Goal: Communication & Community: Answer question/provide support

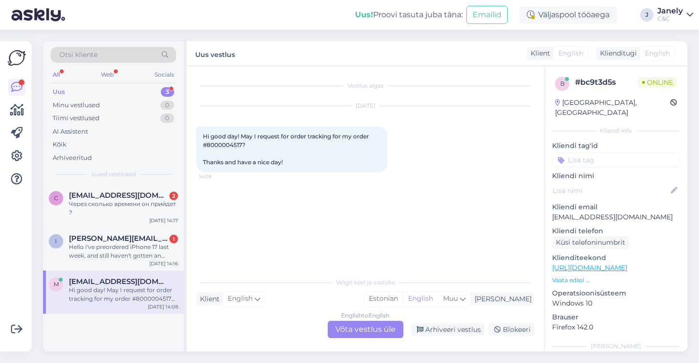
click at [220, 146] on span "Hi good day! May I request for order tracking for my order #8000004517? Thanks …" at bounding box center [287, 149] width 168 height 33
copy span "8000004517"
click at [349, 330] on div "English to English Võta vestlus üle" at bounding box center [366, 329] width 76 height 17
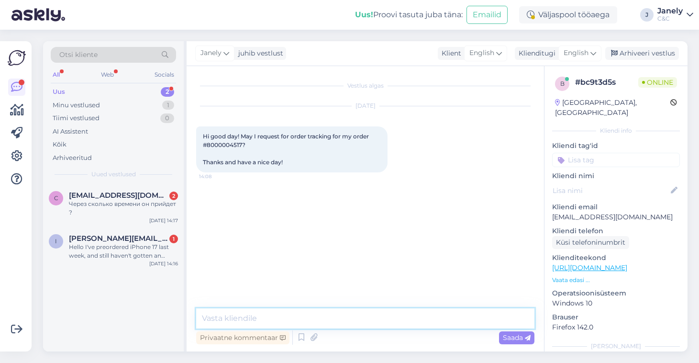
click at [292, 311] on textarea at bounding box center [365, 318] width 338 height 20
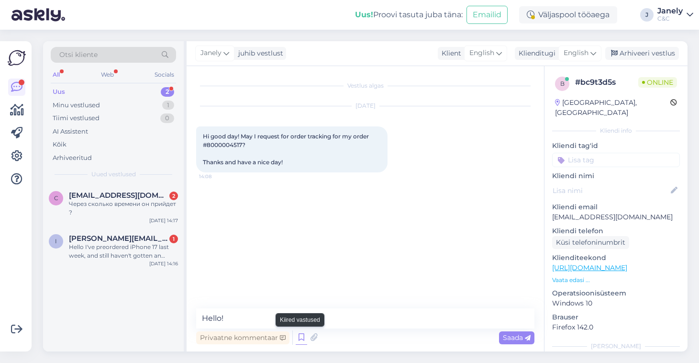
click at [302, 338] on icon at bounding box center [301, 337] width 11 height 14
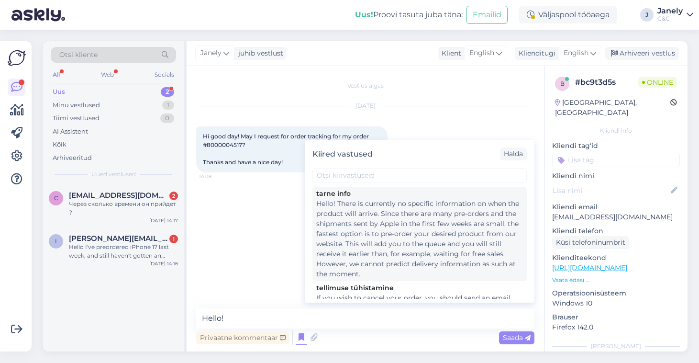
click at [395, 250] on div "Hello! There is currently no specific information on when the product will arri…" at bounding box center [419, 239] width 207 height 80
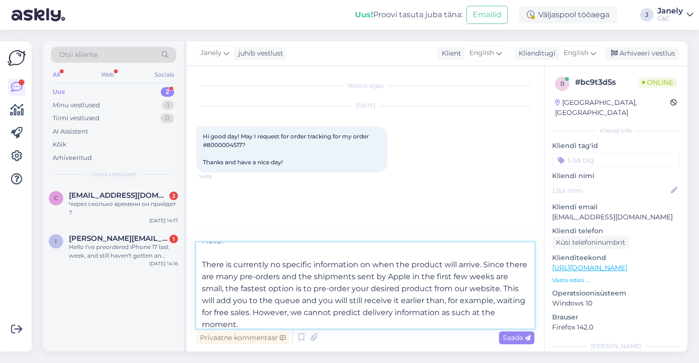
scroll to position [17, 0]
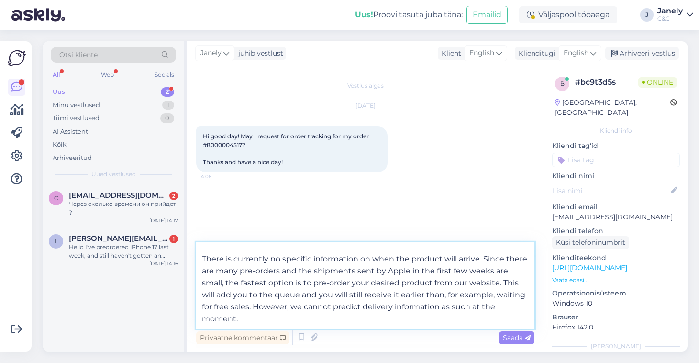
drag, startPoint x: 223, startPoint y: 300, endPoint x: 358, endPoint y: 333, distance: 139.4
click at [358, 333] on div "Hello! There is currently no specific information on when the product will arri…" at bounding box center [365, 294] width 338 height 104
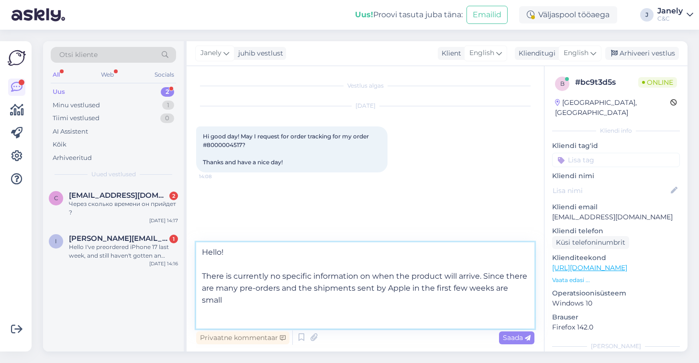
scroll to position [0, 0]
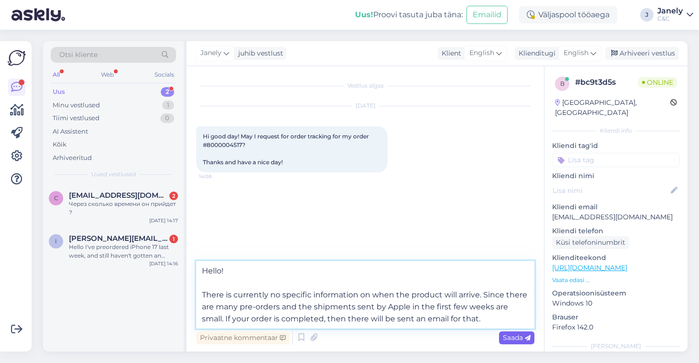
type textarea "Hello! There is currently no specific information on when the product will arri…"
click at [512, 338] on span "Saada" at bounding box center [517, 337] width 28 height 9
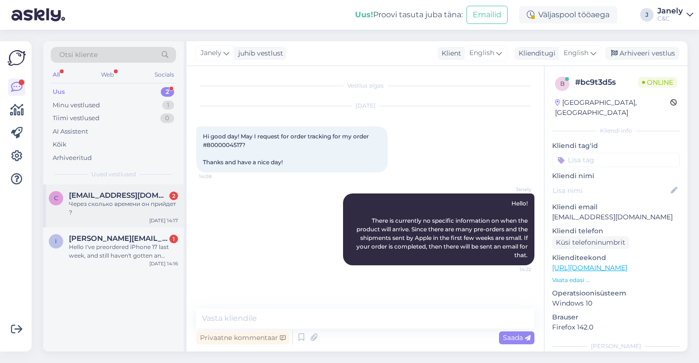
click at [118, 201] on div "Через сколько времени он прийдет ?" at bounding box center [123, 208] width 109 height 17
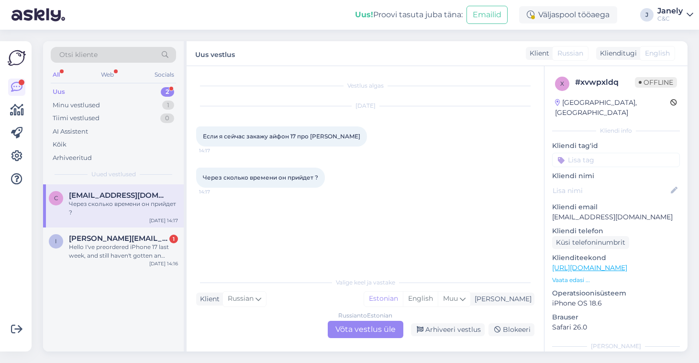
click at [370, 332] on div "Russian to Estonian Võta vestlus üle" at bounding box center [366, 329] width 76 height 17
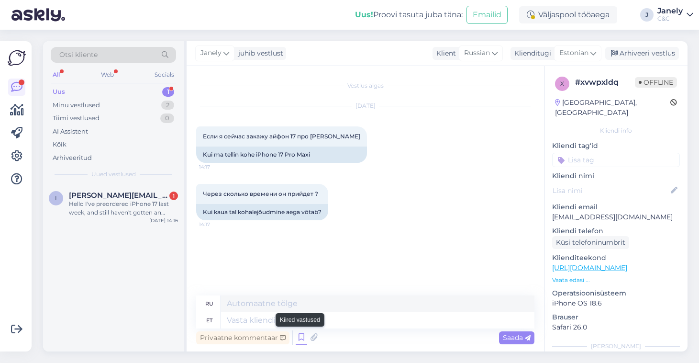
click at [300, 341] on icon at bounding box center [301, 337] width 11 height 14
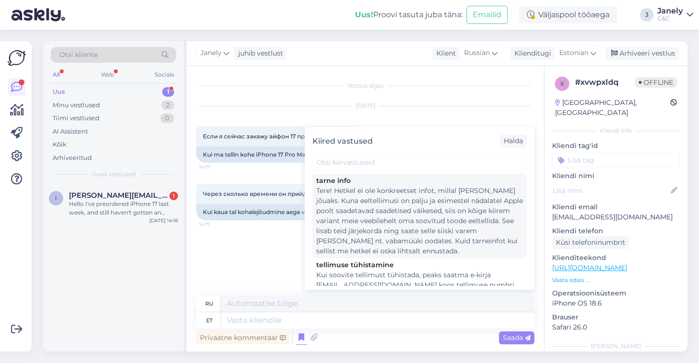
click at [368, 236] on div "Tere! Hetkel ei ole konkreetset infot, millal [PERSON_NAME] jõuaks. Kuna eeltel…" at bounding box center [419, 221] width 207 height 70
type textarea "Здравствуйте! В настоящее время нет точной информации о сроках поставки. Поскол…"
type textarea "Tere! Hetkel ei ole konkreetset infot, millal [PERSON_NAME] jõuaks. Kuna eeltel…"
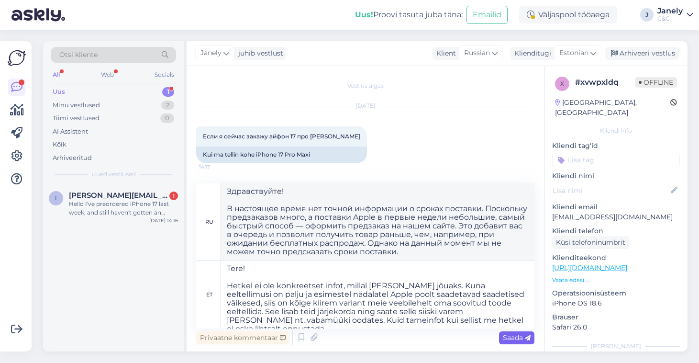
click at [512, 337] on span "Saada" at bounding box center [517, 337] width 28 height 9
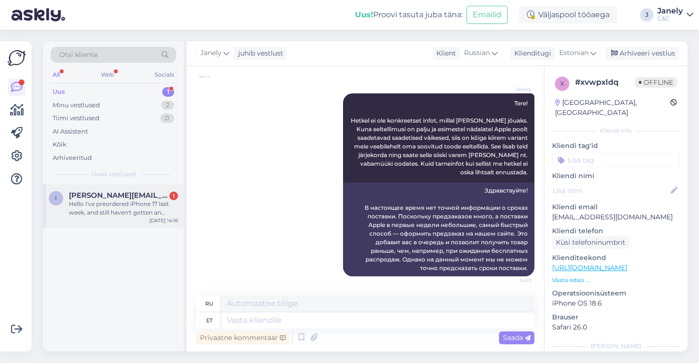
scroll to position [148, 0]
click at [112, 197] on span "[PERSON_NAME][EMAIL_ADDRESS][PERSON_NAME][DOMAIN_NAME]" at bounding box center [119, 195] width 100 height 9
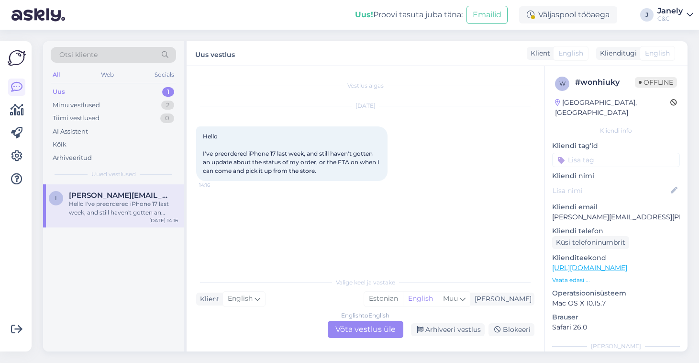
click at [365, 337] on div "English to English Võta vestlus üle" at bounding box center [366, 329] width 76 height 17
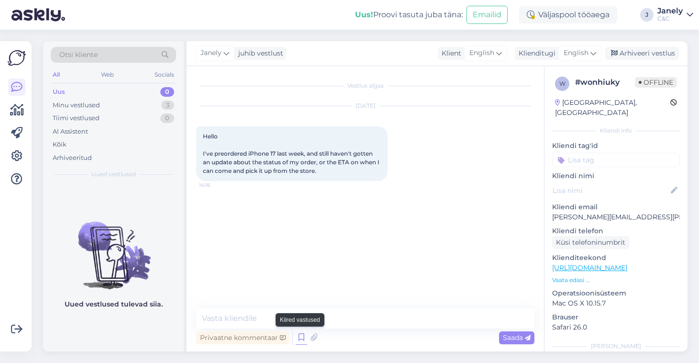
click at [302, 340] on icon at bounding box center [301, 337] width 11 height 14
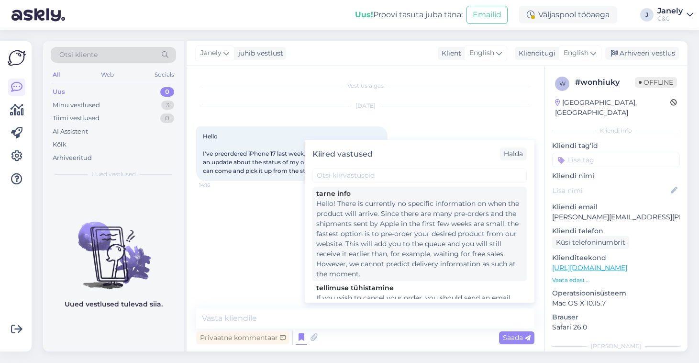
click at [361, 269] on div "Hello! There is currently no specific information on when the product will arri…" at bounding box center [419, 239] width 207 height 80
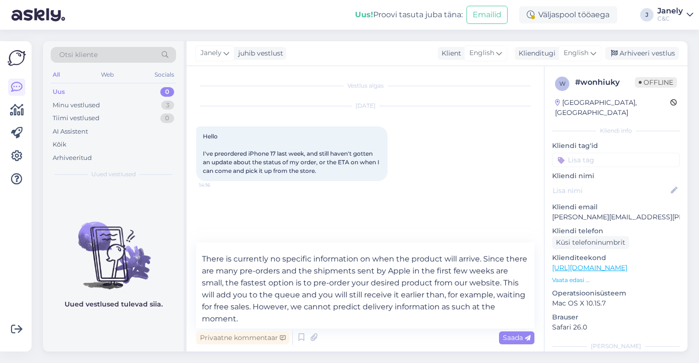
scroll to position [17, 0]
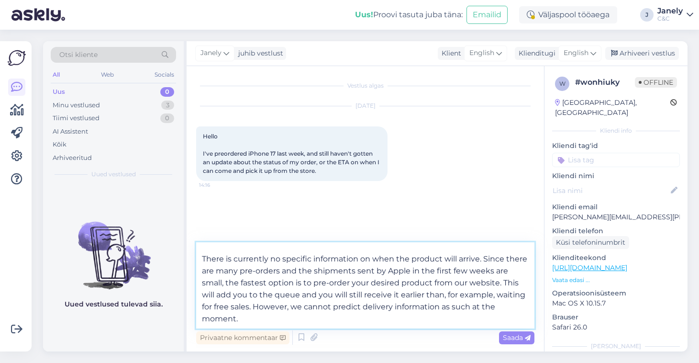
drag, startPoint x: 225, startPoint y: 282, endPoint x: 361, endPoint y: 326, distance: 143.8
click at [361, 326] on textarea "Hello! There is currently no specific information on when the product will arri…" at bounding box center [365, 285] width 338 height 86
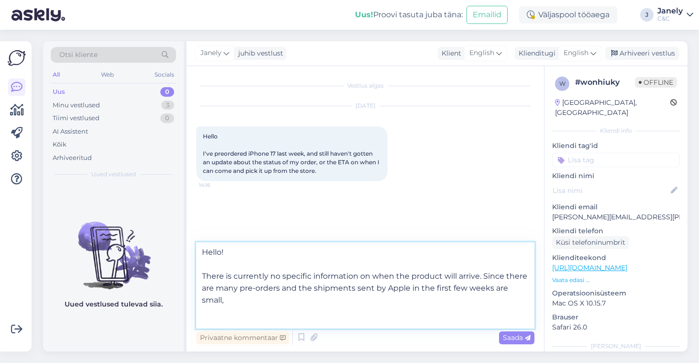
scroll to position [0, 0]
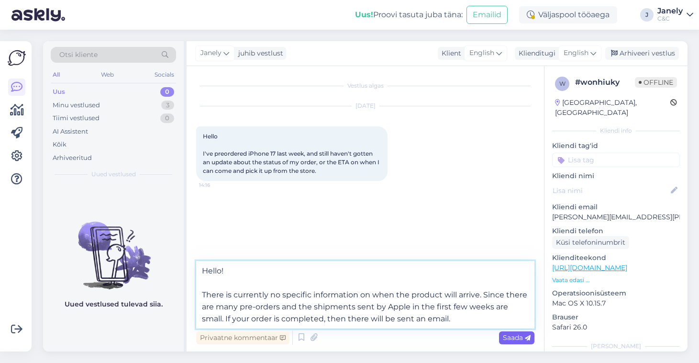
type textarea "Hello! There is currently no specific information on when the product will arri…"
click at [514, 331] on div "Saada" at bounding box center [516, 337] width 35 height 13
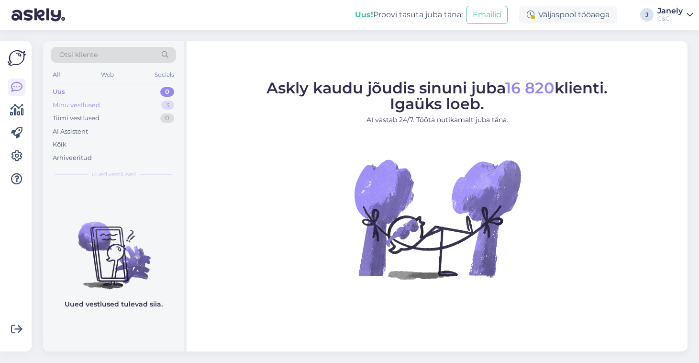
click at [131, 106] on div "Minu vestlused 3" at bounding box center [113, 105] width 125 height 13
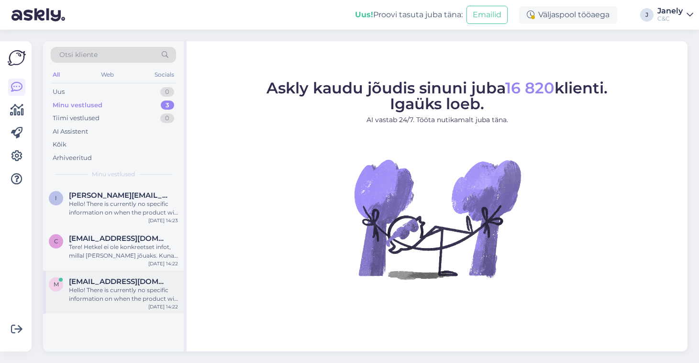
click at [90, 287] on div "Hello! There is currently no specific information on when the product will arri…" at bounding box center [123, 294] width 109 height 17
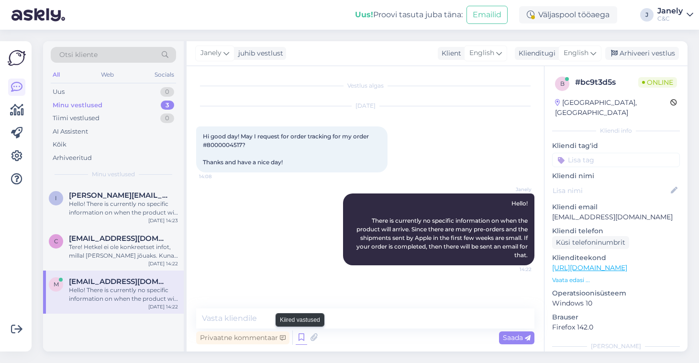
click at [303, 341] on icon at bounding box center [301, 337] width 11 height 14
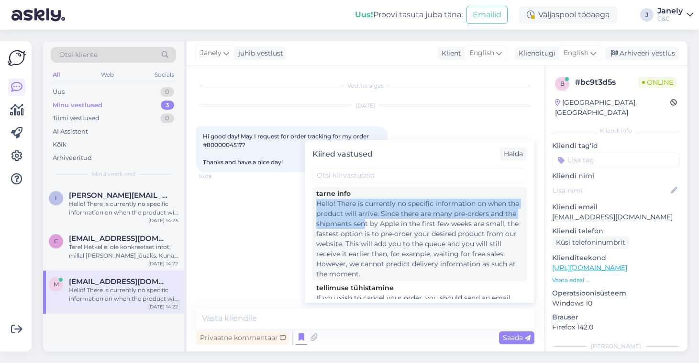
drag, startPoint x: 315, startPoint y: 199, endPoint x: 356, endPoint y: 215, distance: 44.1
click at [356, 215] on div "tarne info Hello! There is currently no specific information on when the produc…" at bounding box center [420, 234] width 214 height 94
type textarea "Hello! There is currently no specific information on when the product will arri…"
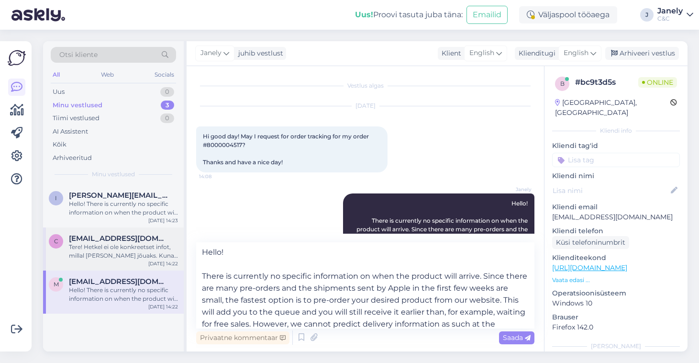
click at [163, 251] on div "Tere! Hetkel ei ole konkreetset infot, millal [PERSON_NAME] jõuaks. Kuna eeltel…" at bounding box center [123, 251] width 109 height 17
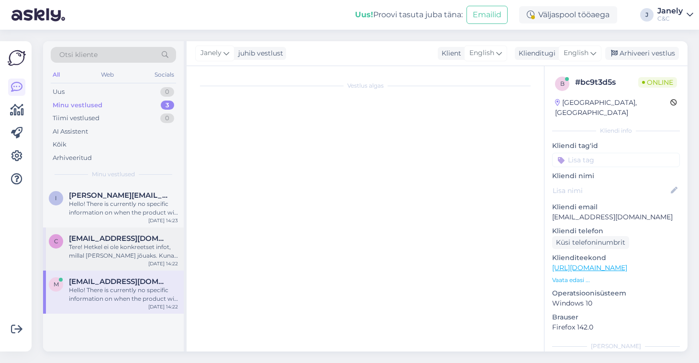
scroll to position [148, 0]
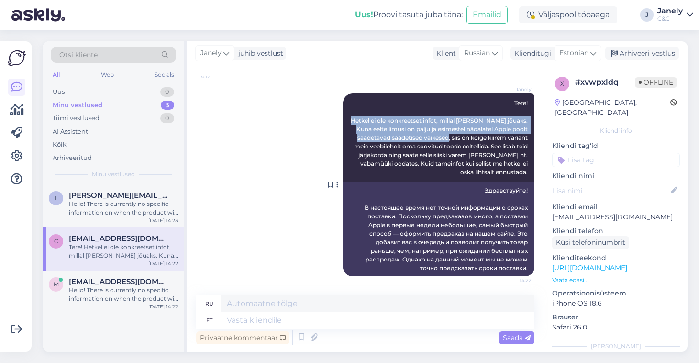
drag, startPoint x: 361, startPoint y: 118, endPoint x: 449, endPoint y: 139, distance: 90.6
click at [449, 139] on span "Tere! Hetkel ei ole konkreetset infot, millal [PERSON_NAME] jõuaks. Kuna eeltel…" at bounding box center [440, 138] width 179 height 76
copy span "Hetkel ei ole konkreetset infot, millal [PERSON_NAME] jõuaks. Kuna eeltellimusi…"
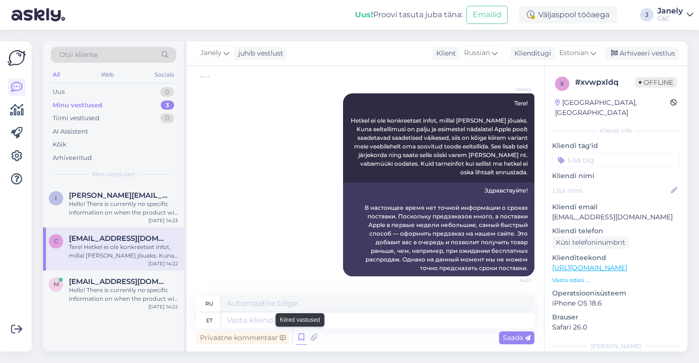
click at [303, 337] on icon at bounding box center [301, 337] width 11 height 14
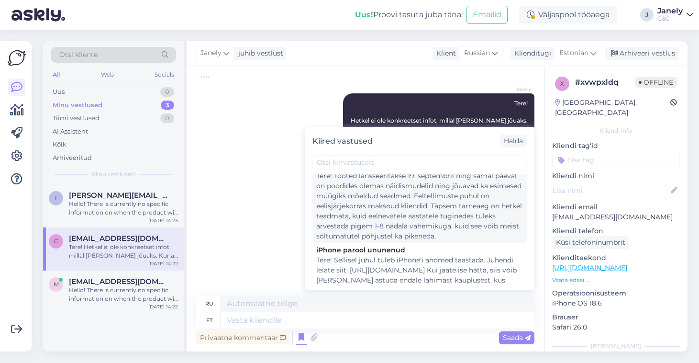
scroll to position [418, 0]
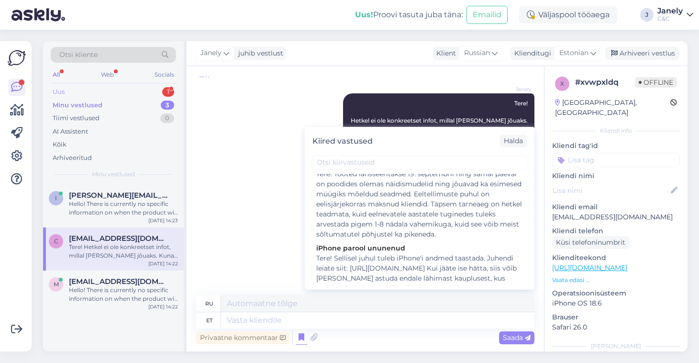
click at [87, 90] on div "Uus 1" at bounding box center [113, 91] width 125 height 13
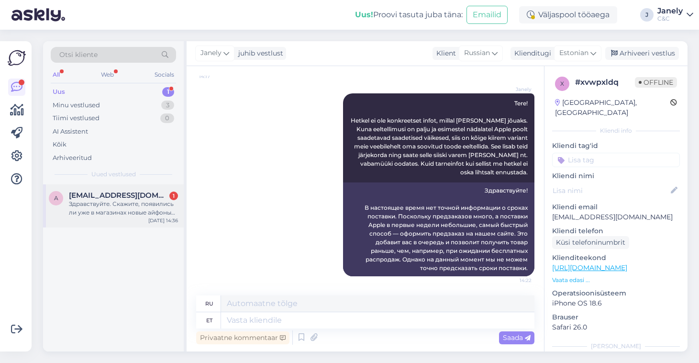
click at [144, 191] on span "[EMAIL_ADDRESS][DOMAIN_NAME]" at bounding box center [119, 195] width 100 height 9
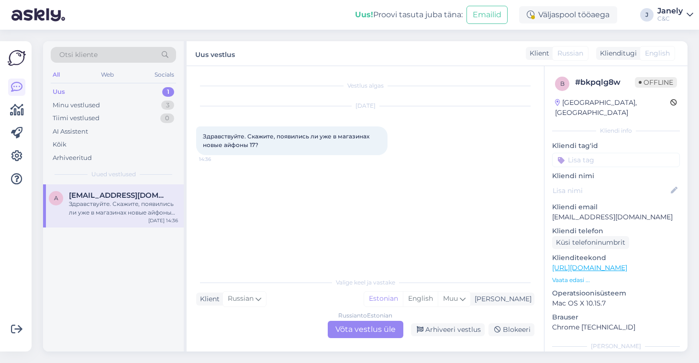
click at [360, 333] on div "Russian to Estonian Võta vestlus üle" at bounding box center [366, 329] width 76 height 17
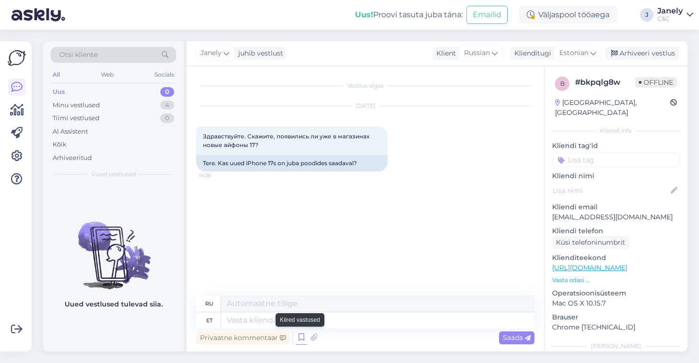
click at [301, 343] on icon at bounding box center [301, 337] width 11 height 14
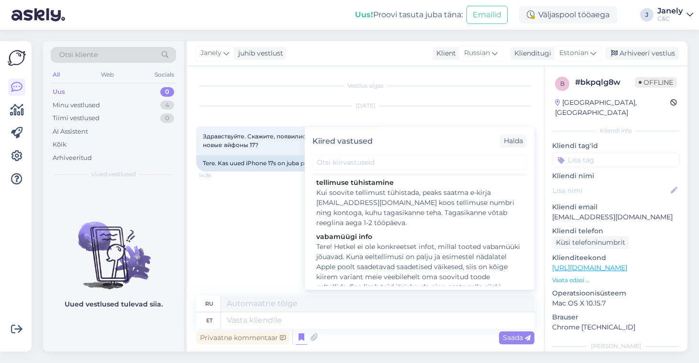
scroll to position [128, 0]
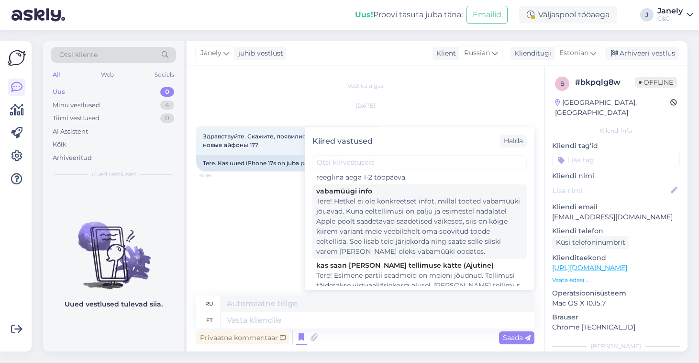
click at [433, 220] on div "Tere! Hetkel ei ole konkreetset infot, millal tooted vabamüüki jõuavad. Kuna ee…" at bounding box center [419, 226] width 207 height 60
type textarea "Здравствуйте! В настоящее время нет точной информации о том, когда продукты пос…"
type textarea "Tere! Hetkel ei ole konkreetset infot, millal tooted vabamüüki jõuavad. Kuna ee…"
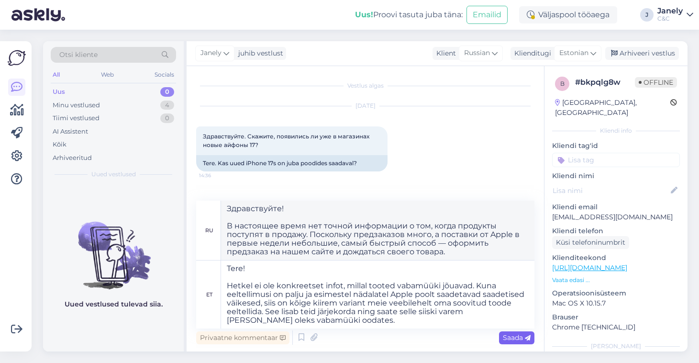
click at [505, 336] on span "Saada" at bounding box center [517, 337] width 28 height 9
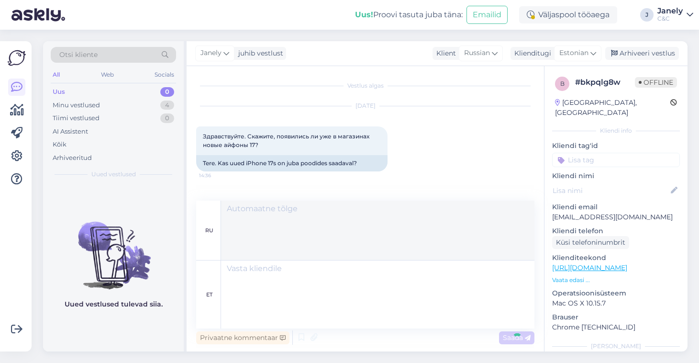
scroll to position [65, 0]
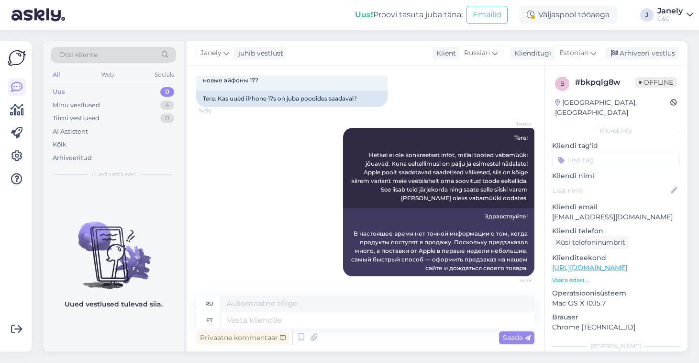
click at [226, 30] on div "Otsi kliente All Web Socials Uus 0 Minu vestlused 4 Tiimi vestlused 0 AI Assist…" at bounding box center [368, 196] width 662 height 333
click at [111, 105] on div "Minu vestlused 4" at bounding box center [113, 105] width 125 height 13
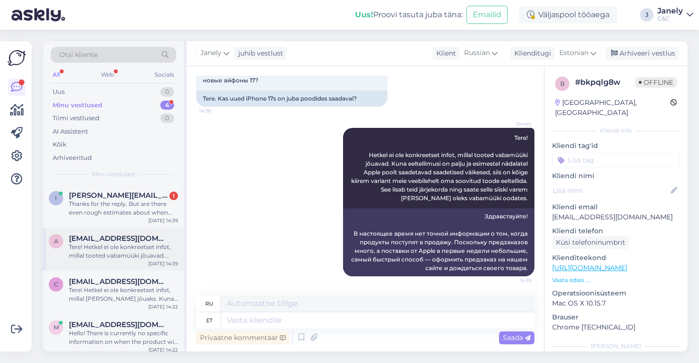
click at [148, 228] on div "a [EMAIL_ADDRESS][DOMAIN_NAME] Tere! Hetkel ei ole konkreetset infot, millal to…" at bounding box center [113, 248] width 141 height 43
click at [135, 214] on div "Thanks for the reply. But are there even rough estimates about when preorders a…" at bounding box center [123, 208] width 109 height 17
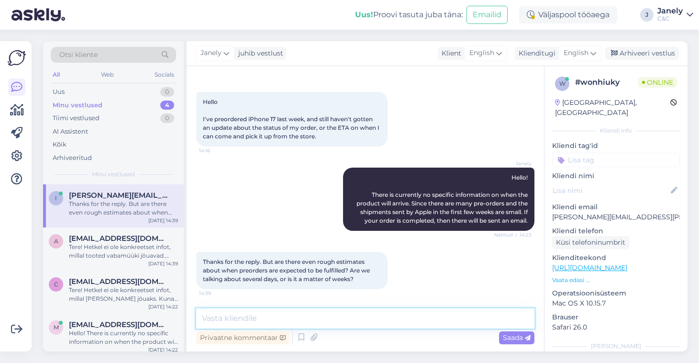
click at [292, 314] on textarea at bounding box center [365, 318] width 338 height 20
type textarea "Estimated time is 1-8 weeks"
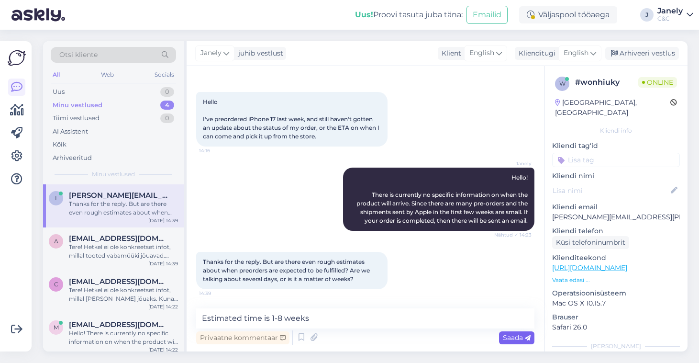
click at [524, 340] on span "Saada" at bounding box center [517, 337] width 28 height 9
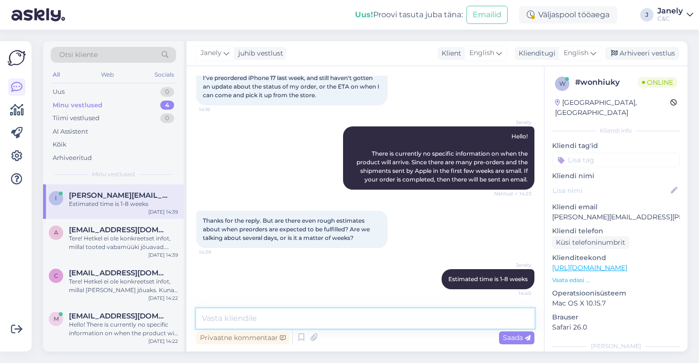
click at [426, 320] on textarea at bounding box center [365, 318] width 338 height 20
type textarea "b"
click at [290, 322] on textarea "But noh" at bounding box center [365, 318] width 338 height 20
type textarea "But no specific time. Because we cant promise anything"
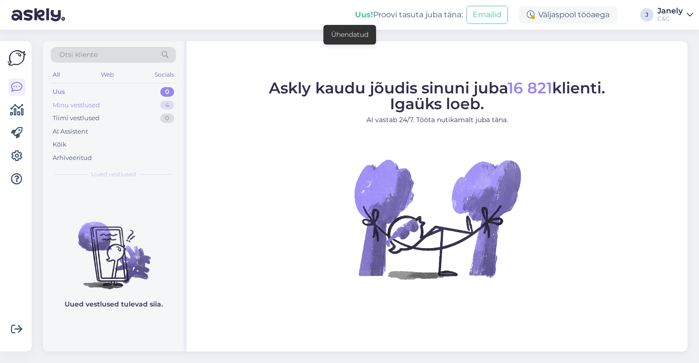
click at [149, 104] on div "Minu vestlused 4" at bounding box center [113, 105] width 125 height 13
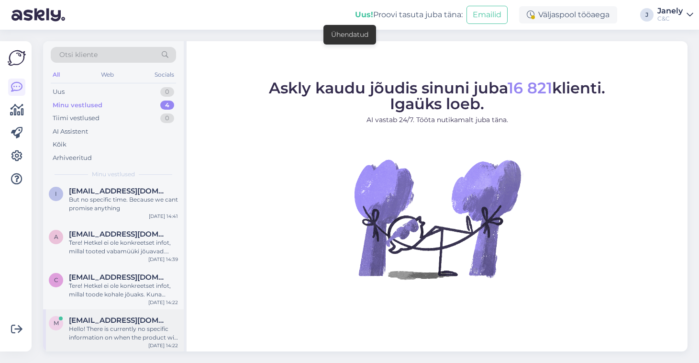
scroll to position [4, 0]
click at [137, 326] on div "Hello! There is currently no specific information on when the product will arri…" at bounding box center [123, 333] width 109 height 17
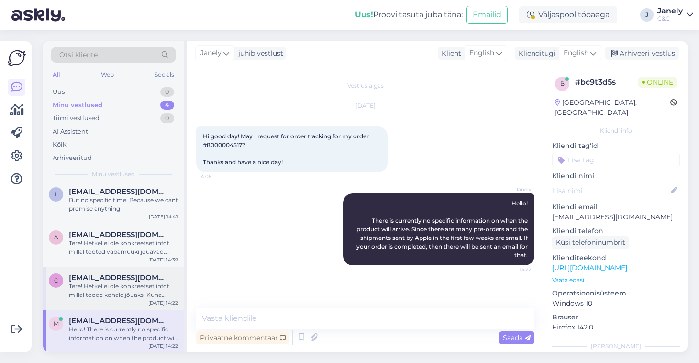
click at [135, 287] on div "Tere! Hetkel ei ole konkreetset infot, millal [PERSON_NAME] jõuaks. Kuna eeltel…" at bounding box center [123, 290] width 109 height 17
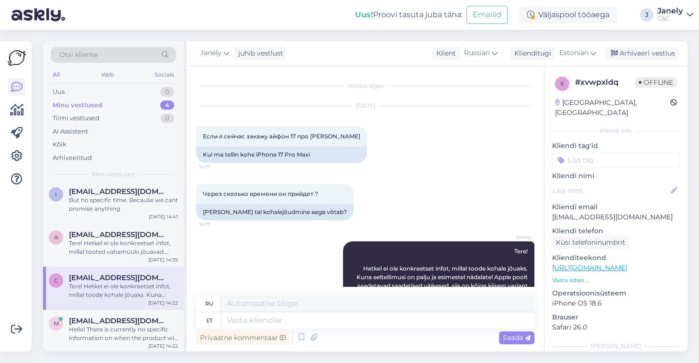
scroll to position [148, 0]
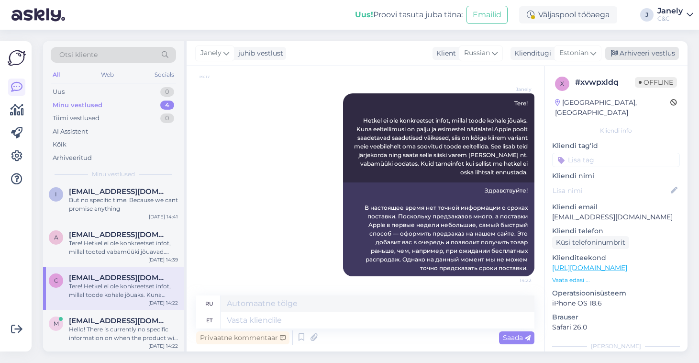
click at [640, 52] on div "Arhiveeri vestlus" at bounding box center [643, 53] width 74 height 13
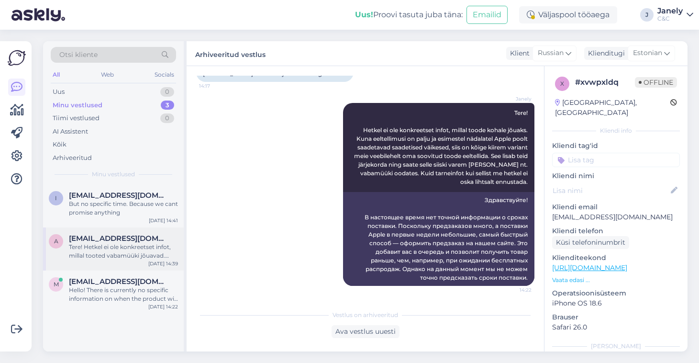
click at [119, 254] on div "Tere! Hetkel ei ole konkreetset infot, millal tooted vabamüüki jõuavad. Kuna ee…" at bounding box center [123, 251] width 109 height 17
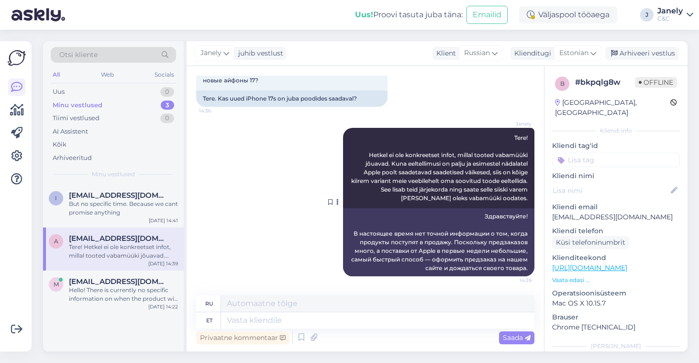
scroll to position [65, 0]
click at [154, 213] on div "But no specific time. Because we cant promise anything" at bounding box center [123, 208] width 109 height 17
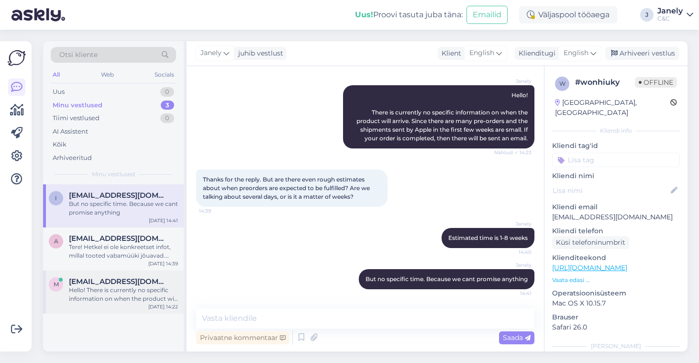
click at [114, 270] on div "m martinjohnraymond@gmail.com Hello! There is currently no specific information…" at bounding box center [113, 291] width 141 height 43
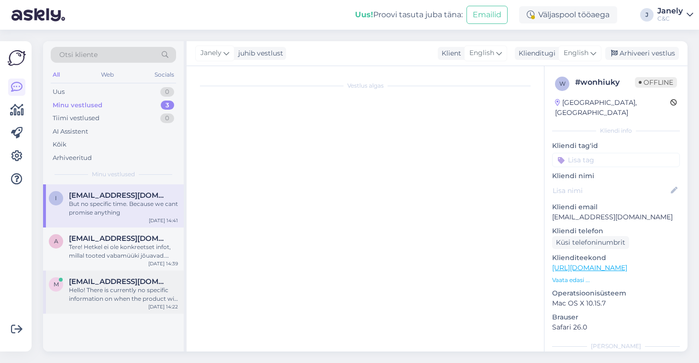
scroll to position [0, 0]
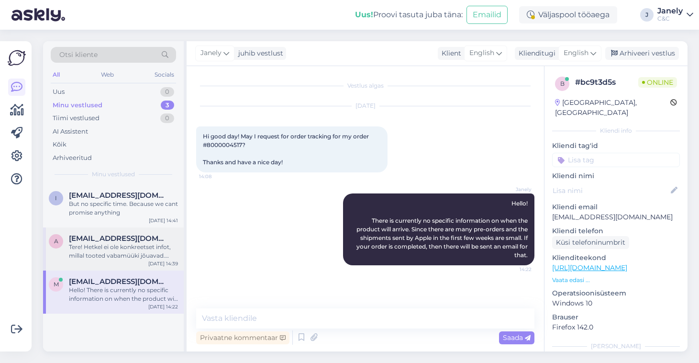
click at [125, 247] on div "Tere! Hetkel ei ole konkreetset infot, millal tooted vabamüüki jõuavad. Kuna ee…" at bounding box center [123, 251] width 109 height 17
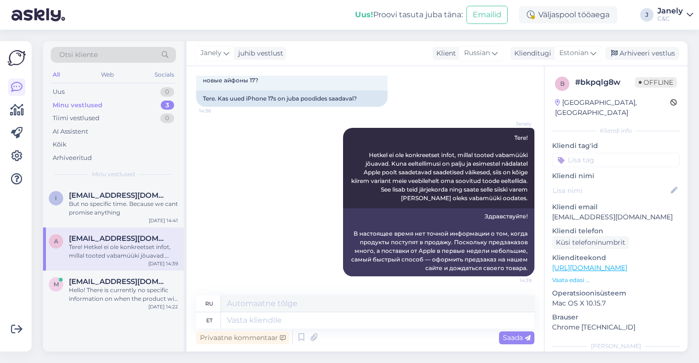
scroll to position [65, 0]
click at [643, 57] on div "Arhiveeri vestlus" at bounding box center [643, 53] width 74 height 13
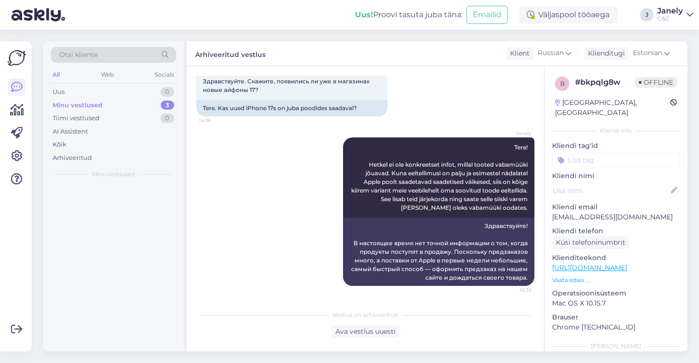
scroll to position [55, 0]
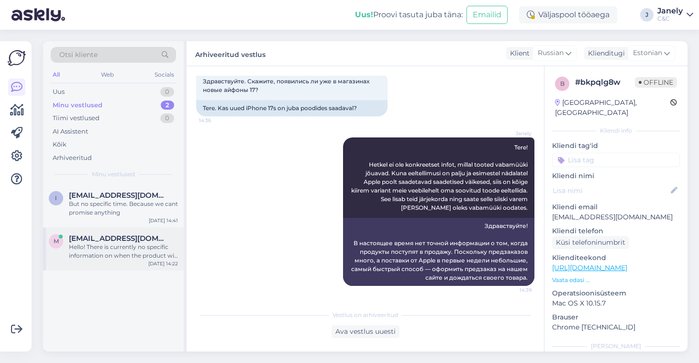
click at [133, 243] on div "Hello! There is currently no specific information on when the product will arri…" at bounding box center [123, 251] width 109 height 17
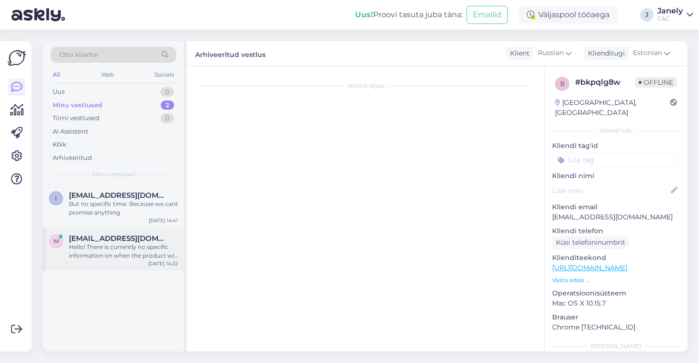
scroll to position [0, 0]
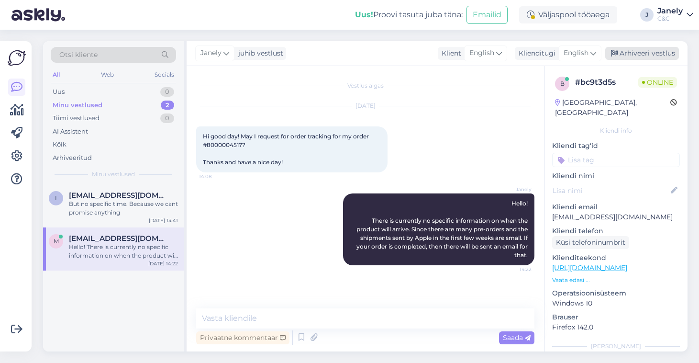
click at [660, 53] on div "Arhiveeri vestlus" at bounding box center [643, 53] width 74 height 13
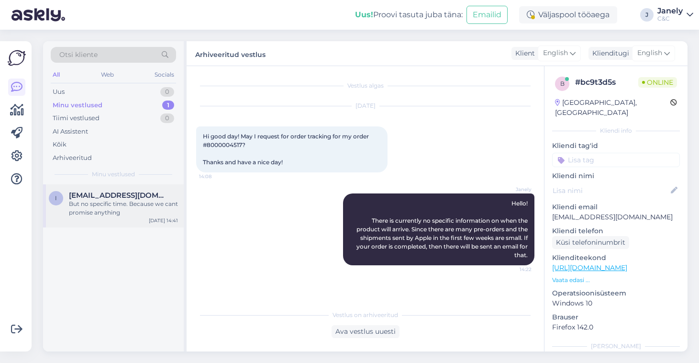
click at [126, 205] on div "But no specific time. Because we cant promise anything" at bounding box center [123, 208] width 109 height 17
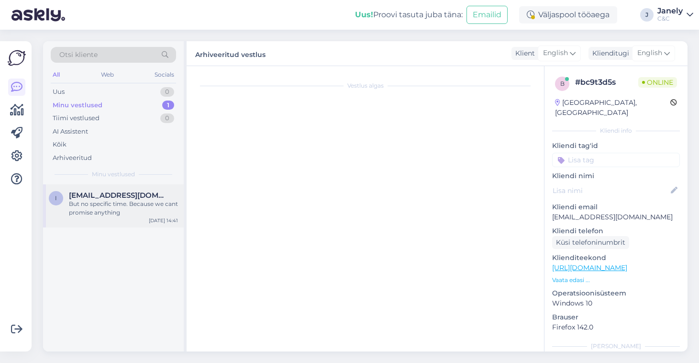
scroll to position [117, 0]
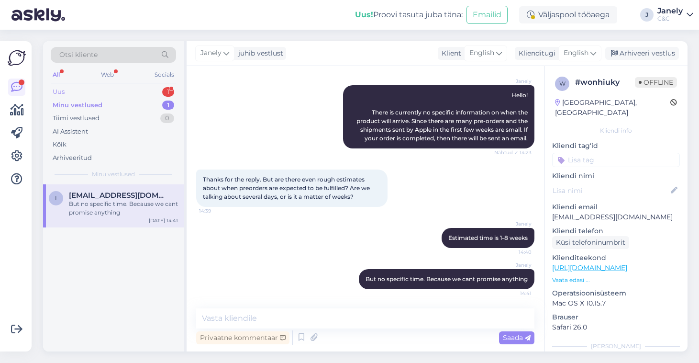
click at [116, 86] on div "Uus 1" at bounding box center [113, 91] width 125 height 13
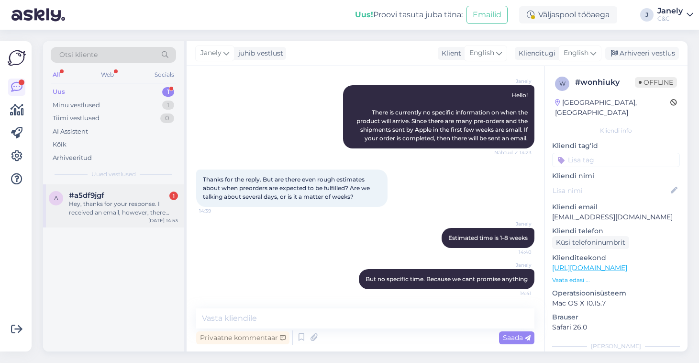
click at [124, 200] on div "Hey, thanks for your response. I received an email, however, there was no speci…" at bounding box center [123, 208] width 109 height 17
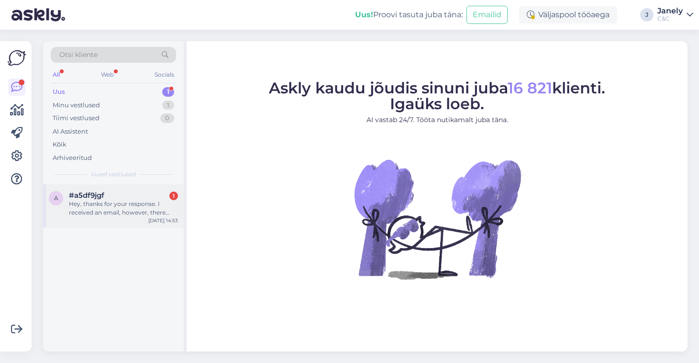
click at [90, 207] on div "Hey, thanks for your response. I received an email, however, there was no speci…" at bounding box center [123, 208] width 109 height 17
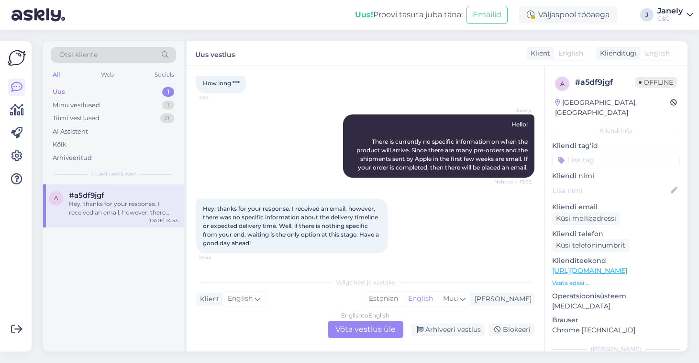
scroll to position [449, 0]
click at [372, 328] on div "English to English Võta vestlus üle" at bounding box center [366, 329] width 76 height 17
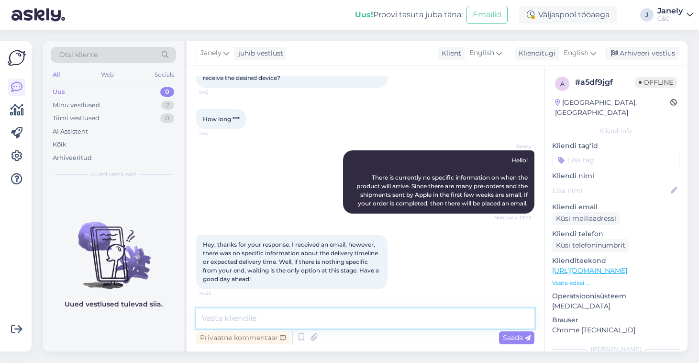
click at [347, 315] on textarea at bounding box center [365, 318] width 338 height 20
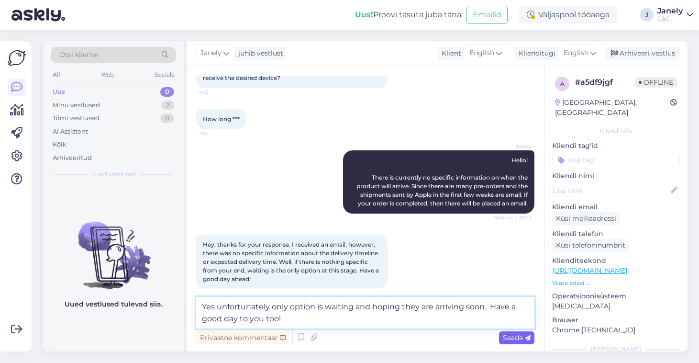
type textarea "Yes unfortunately only option is waiting and hoping they are arriving soon. Hav…"
click at [510, 340] on span "Saada" at bounding box center [517, 337] width 28 height 9
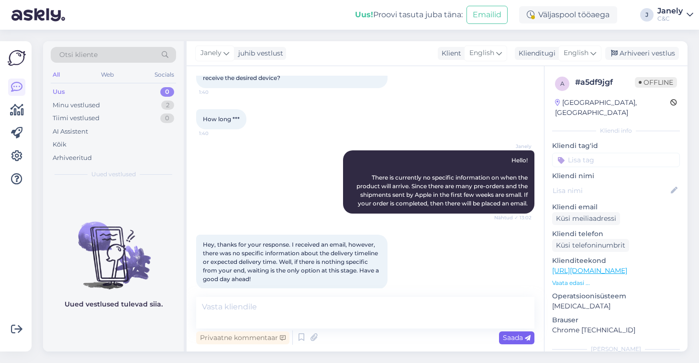
scroll to position [462, 0]
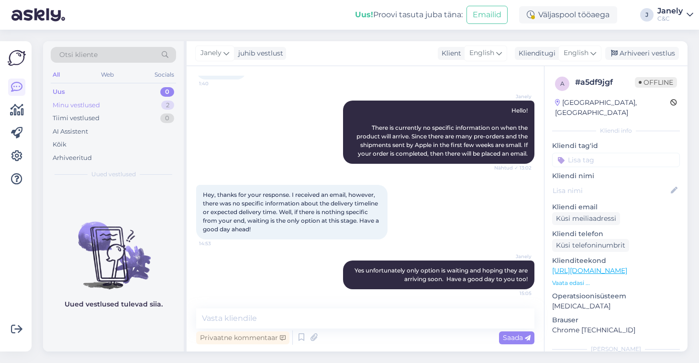
click at [102, 108] on div "Minu vestlused 2" at bounding box center [113, 105] width 125 height 13
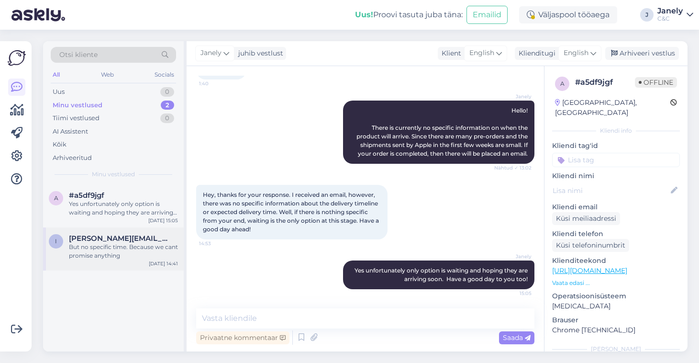
click at [145, 250] on div "But no specific time. Because we cant promise anything" at bounding box center [123, 251] width 109 height 17
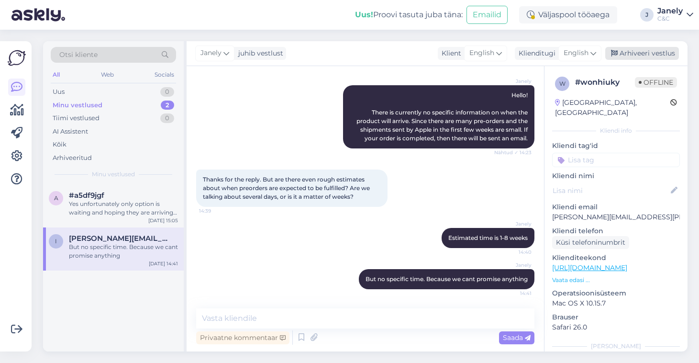
click at [647, 58] on div "Arhiveeri vestlus" at bounding box center [643, 53] width 74 height 13
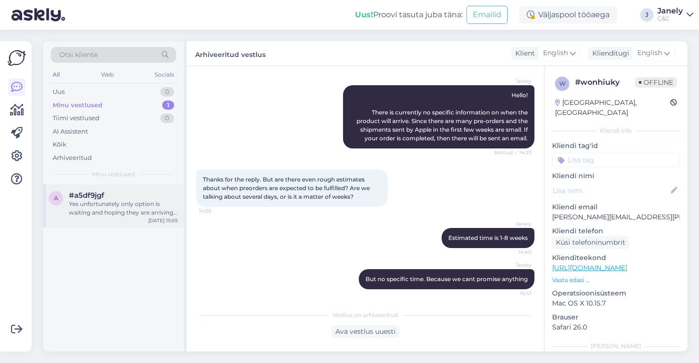
click at [112, 201] on div "Yes unfortunately only option is waiting and hoping they are arriving soon. Hav…" at bounding box center [123, 208] width 109 height 17
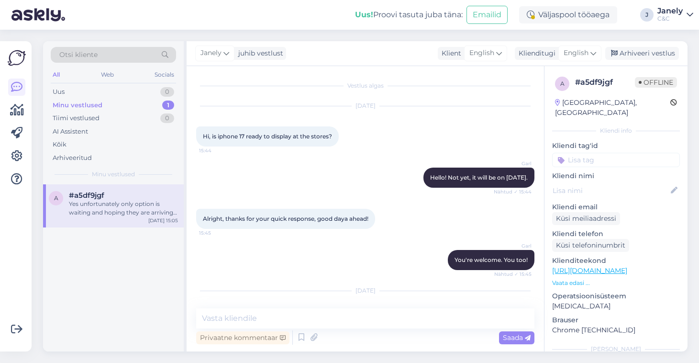
scroll to position [462, 0]
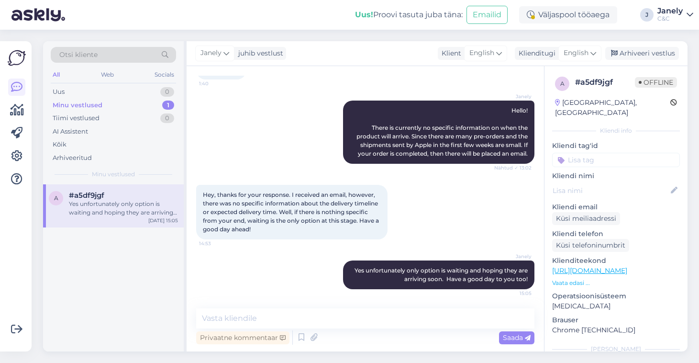
click at [28, 111] on div "Võimalused Veendu, et Askly loob sulle väärtust. Sulge Ühenda FB ja IG sõnumid …" at bounding box center [16, 196] width 32 height 310
click at [21, 112] on icon at bounding box center [17, 109] width 14 height 11
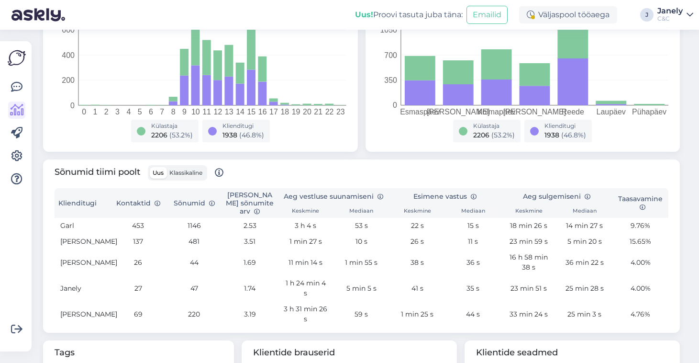
scroll to position [204, 0]
click at [22, 63] on img at bounding box center [17, 58] width 18 height 18
click at [14, 58] on img at bounding box center [17, 58] width 18 height 18
click at [17, 88] on icon at bounding box center [16, 86] width 11 height 11
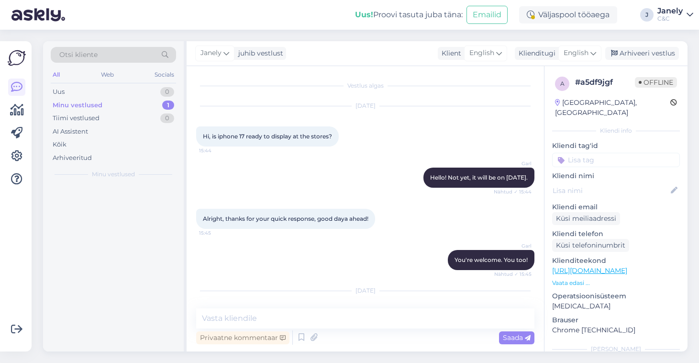
scroll to position [462, 0]
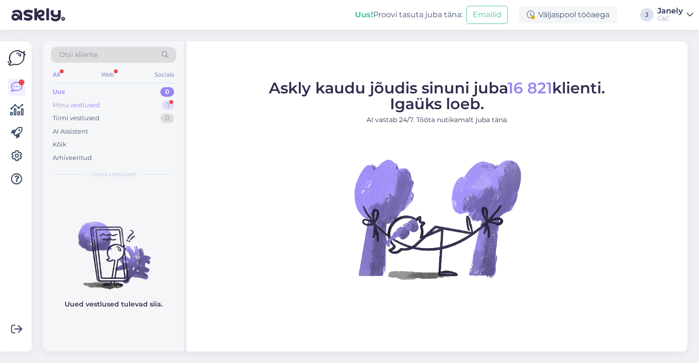
click at [136, 108] on div "Minu vestlused 1" at bounding box center [113, 105] width 125 height 13
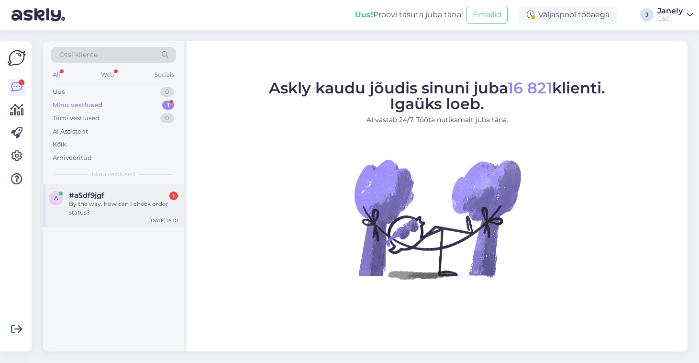
click at [101, 202] on div "By the way, how can I check order status?" at bounding box center [123, 208] width 109 height 17
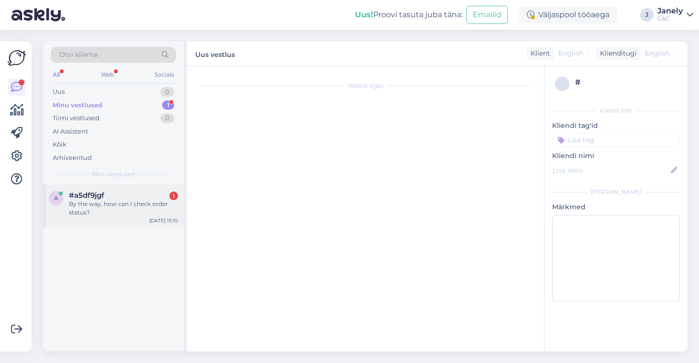
scroll to position [504, 0]
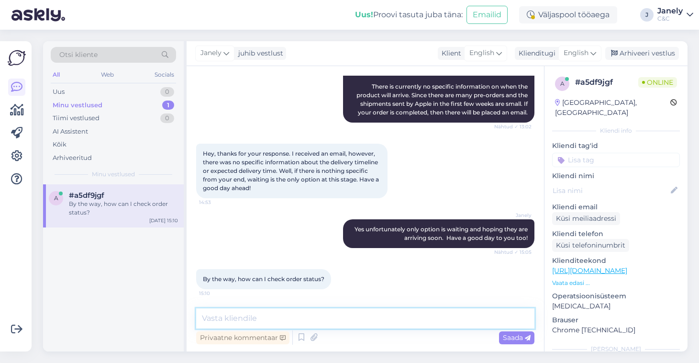
click at [244, 314] on textarea at bounding box center [365, 318] width 338 height 20
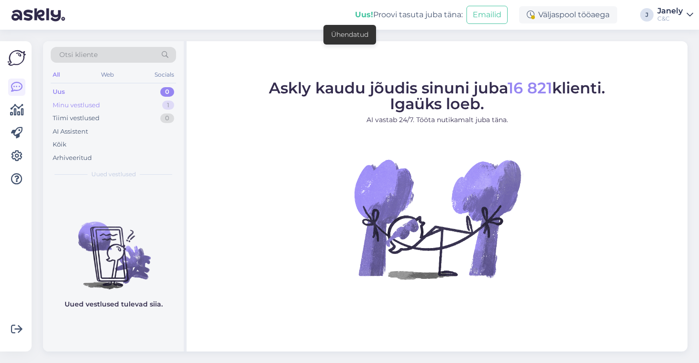
click at [147, 104] on div "Minu vestlused 1" at bounding box center [113, 105] width 125 height 13
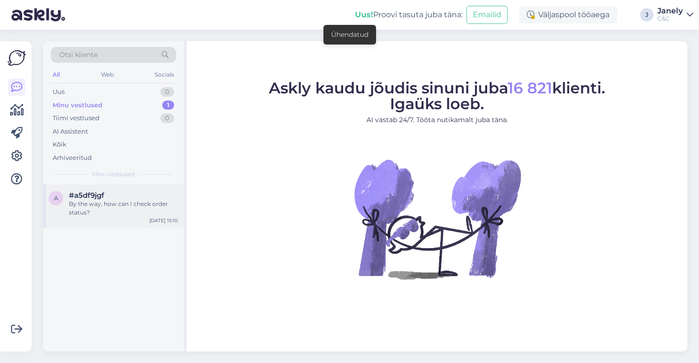
click at [150, 193] on div "#a5df9jgf" at bounding box center [123, 195] width 109 height 9
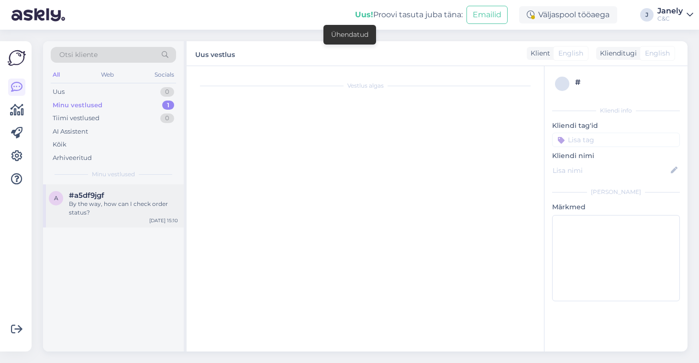
scroll to position [504, 0]
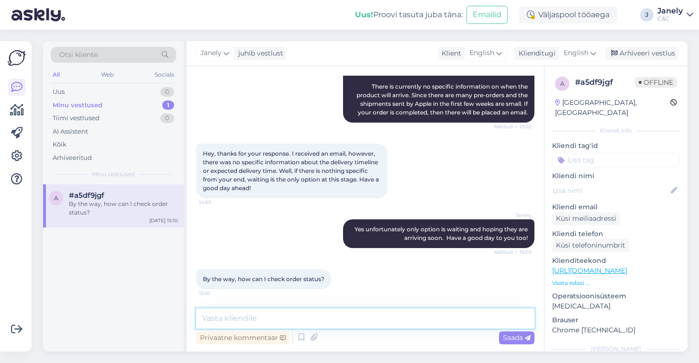
click at [280, 319] on textarea at bounding box center [365, 318] width 338 height 20
paste textarea "f you haven't created a customer account on cec.ee, unfortunately you won't be …"
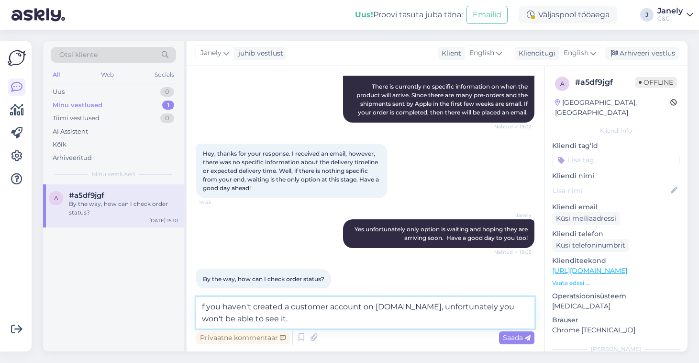
click at [399, 308] on textarea "f you haven't created a customer account on cec.ee, unfortunately you won't be …" at bounding box center [365, 313] width 338 height 32
type textarea "f you haven't created a customer account on cec.ee and created an order with it…"
click at [361, 316] on textarea "f you haven't created a customer account on cec.ee and created an order with it…" at bounding box center [365, 313] width 338 height 32
drag, startPoint x: 201, startPoint y: 299, endPoint x: 454, endPoint y: 359, distance: 260.2
click at [454, 359] on div "Otsi kliente All Web Socials Uus 0 Minu vestlused 1 Tiimi vestlused 0 AI Assist…" at bounding box center [368, 196] width 662 height 333
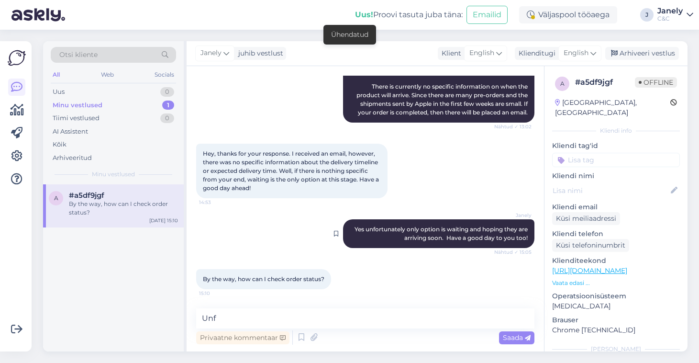
click at [390, 230] on span "Yes unfortunately only option is waiting and hoping they are arriving soon. Hav…" at bounding box center [442, 233] width 175 height 16
copy span "unfortunately"
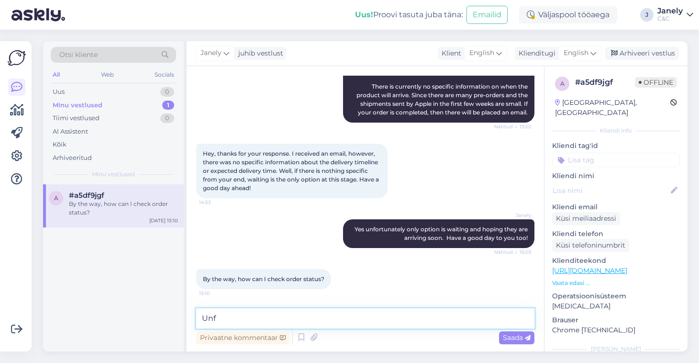
click at [245, 318] on textarea "Unf" at bounding box center [365, 318] width 338 height 20
paste textarea "unfortunately"
type textarea "u"
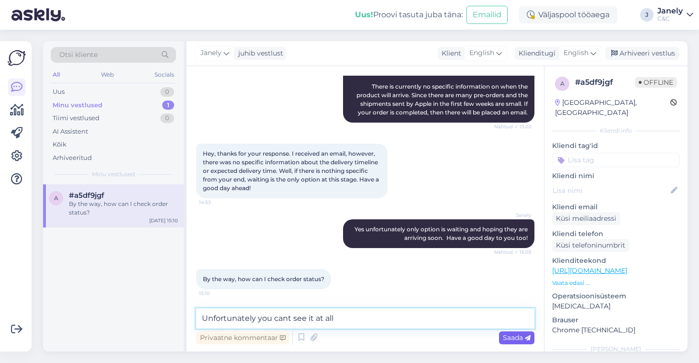
type textarea "Unfortunately you cant see it at all"
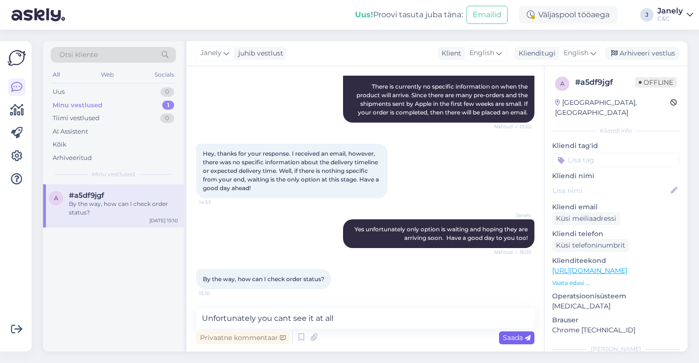
click at [508, 337] on span "Saada" at bounding box center [517, 337] width 28 height 9
